Goal: Task Accomplishment & Management: Manage account settings

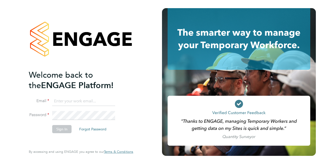
type input "[PERSON_NAME][EMAIL_ADDRESS][PERSON_NAME][DOMAIN_NAME]"
click at [57, 130] on button "Sign In" at bounding box center [61, 129] width 19 height 8
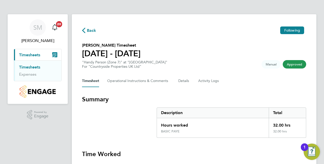
click at [38, 65] on link "Timesheets" at bounding box center [29, 67] width 21 height 5
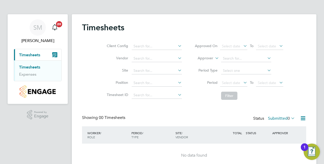
click at [29, 68] on link "Timesheets" at bounding box center [29, 67] width 21 height 5
click at [31, 54] on span "Timesheets" at bounding box center [29, 55] width 21 height 5
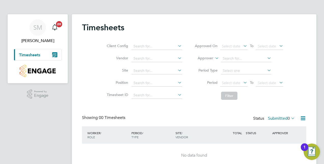
click at [36, 54] on span "Timesheets" at bounding box center [29, 55] width 21 height 5
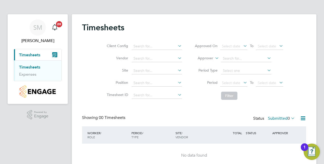
click at [243, 44] on icon at bounding box center [243, 45] width 0 height 7
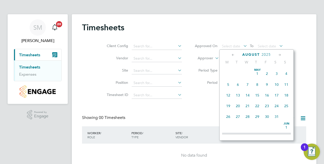
scroll to position [197, 0]
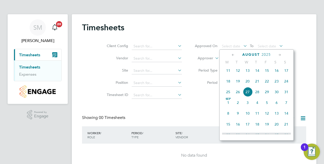
click at [238, 95] on span "26" at bounding box center [238, 92] width 10 height 10
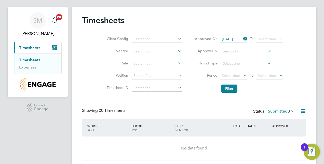
scroll to position [0, 0]
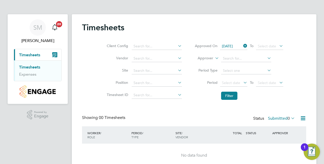
click at [193, 115] on div "Showing 00 Timesheets Status Submitted 0" at bounding box center [194, 120] width 224 height 11
click at [177, 70] on icon at bounding box center [177, 70] width 0 height 7
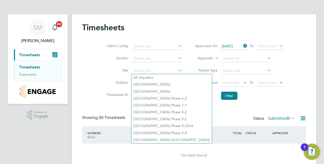
click at [177, 70] on icon at bounding box center [177, 70] width 0 height 7
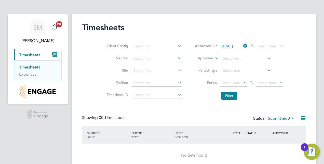
click at [95, 58] on div "Client Config Vendor Site Position Timesheet ID Approved On 26 Aug 2025 To Sele…" at bounding box center [194, 70] width 224 height 65
click at [33, 56] on span "Timesheets" at bounding box center [29, 55] width 21 height 5
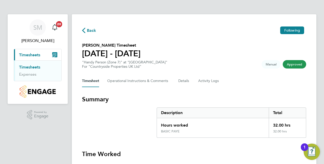
click at [90, 29] on span "Back" at bounding box center [91, 31] width 9 height 6
click at [30, 54] on span "Timesheets" at bounding box center [29, 55] width 21 height 5
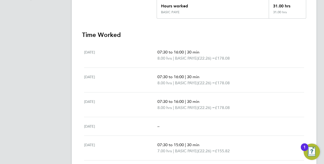
scroll to position [128, 0]
